Goal: Find specific page/section

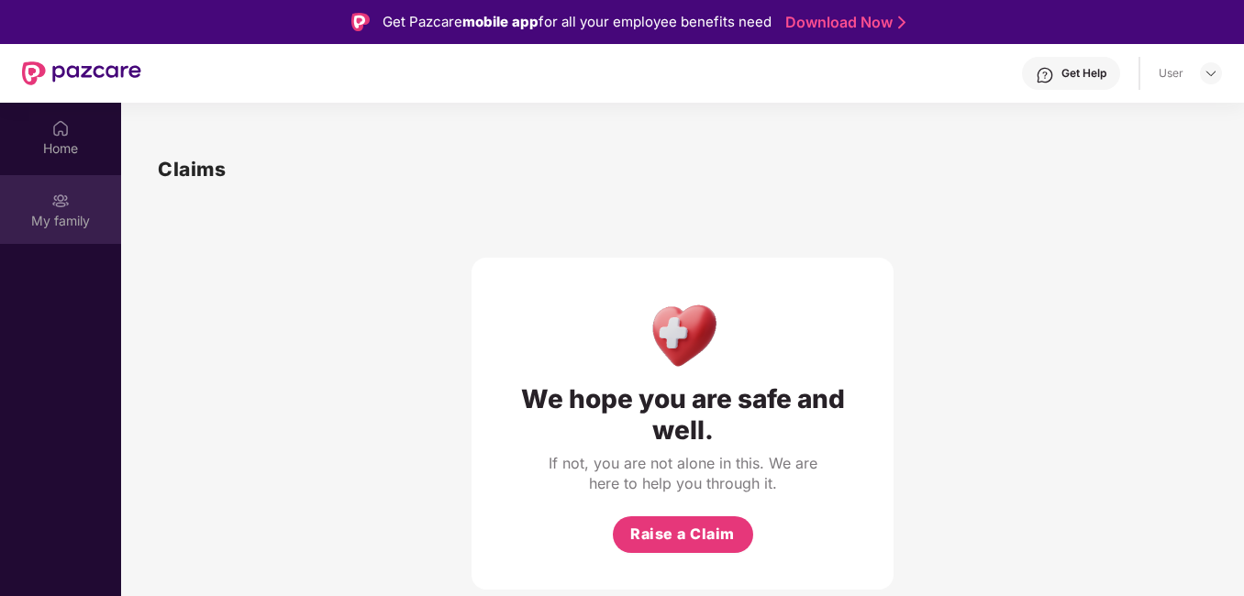
click at [65, 209] on img at bounding box center [60, 201] width 18 height 18
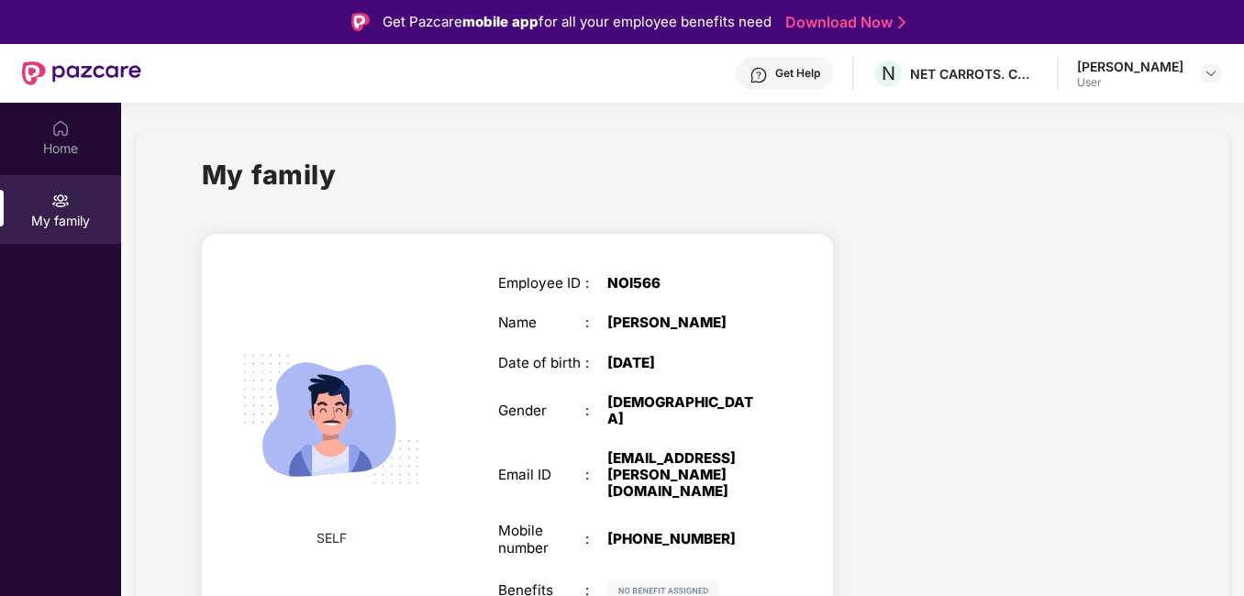
click at [1228, 97] on header "Get Help N NET CARROTS. COM PRIVATE LIMITED [PERSON_NAME] User" at bounding box center [622, 73] width 1244 height 59
click at [1219, 61] on div "[PERSON_NAME] User" at bounding box center [1149, 74] width 145 height 32
click at [1219, 67] on div at bounding box center [1211, 73] width 22 height 22
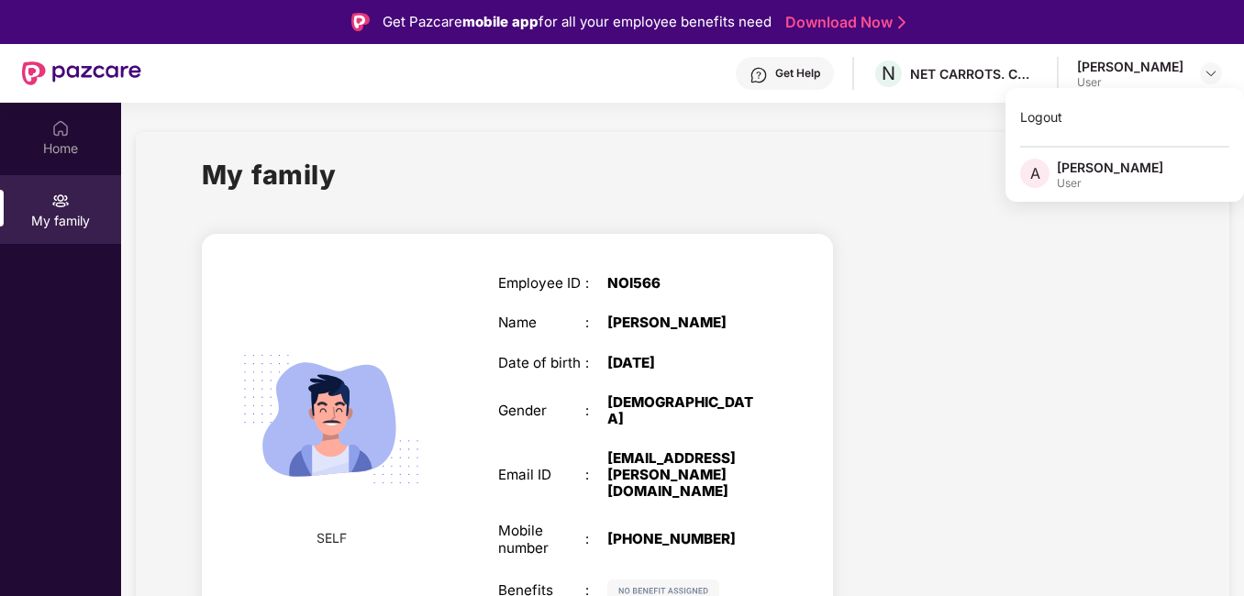
click at [853, 194] on div "My family" at bounding box center [683, 185] width 962 height 63
